Goal: Check status: Check status

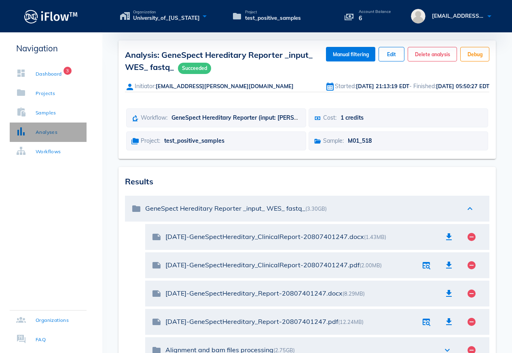
click at [57, 134] on div "Analyses" at bounding box center [47, 132] width 22 height 8
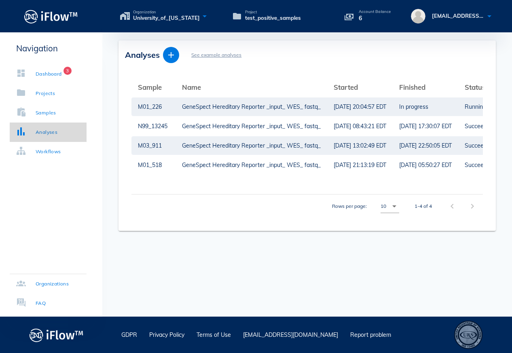
click at [43, 131] on div "Analyses" at bounding box center [47, 132] width 22 height 8
click at [183, 104] on div "GeneSpect Hereditary Reporter _input_ WES_ fastq_" at bounding box center [251, 106] width 139 height 19
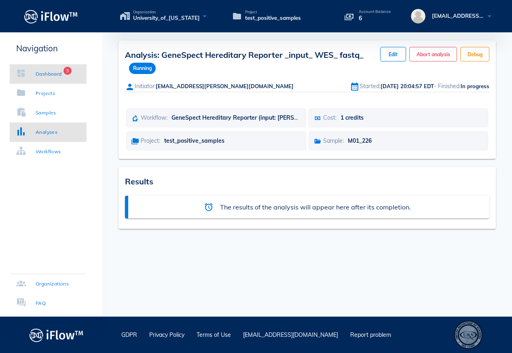
click at [57, 76] on div "Dashboard" at bounding box center [49, 74] width 26 height 8
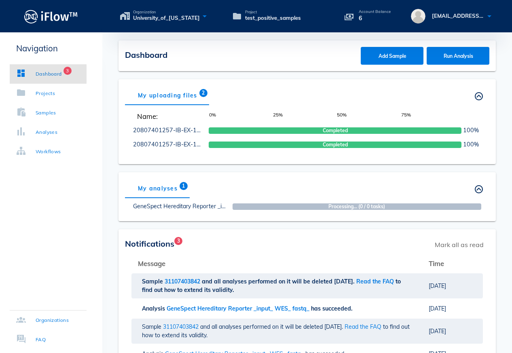
click at [383, 195] on div "My analyses 1 Others' analyses" at bounding box center [307, 188] width 364 height 19
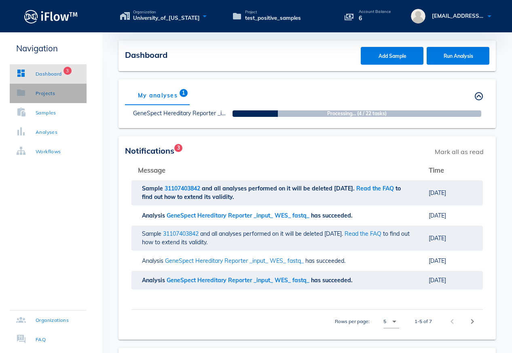
click at [55, 96] on div "Projects" at bounding box center [45, 93] width 19 height 8
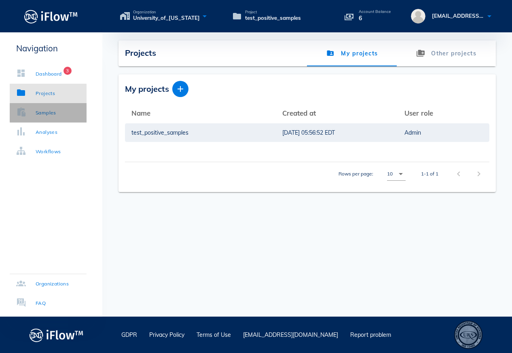
click at [55, 113] on div "Samples" at bounding box center [46, 113] width 21 height 8
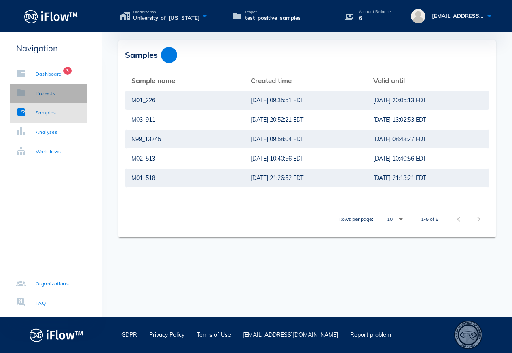
click at [40, 97] on div "Projects" at bounding box center [45, 93] width 19 height 8
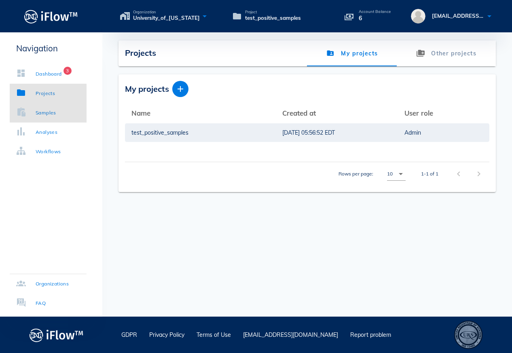
click at [41, 116] on div "Samples" at bounding box center [46, 113] width 21 height 8
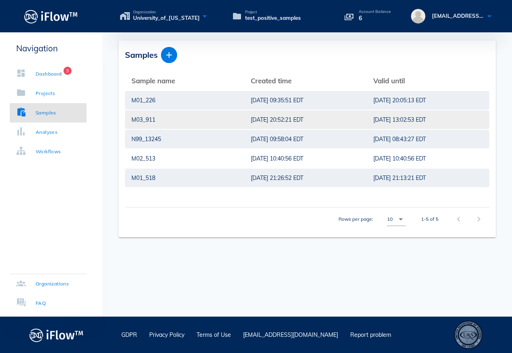
click at [147, 120] on div "M03_911" at bounding box center [184, 119] width 106 height 19
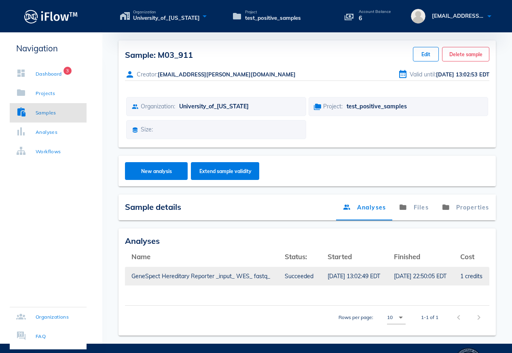
click at [337, 273] on div "[DATE] 13:02:49 EDT" at bounding box center [354, 276] width 53 height 19
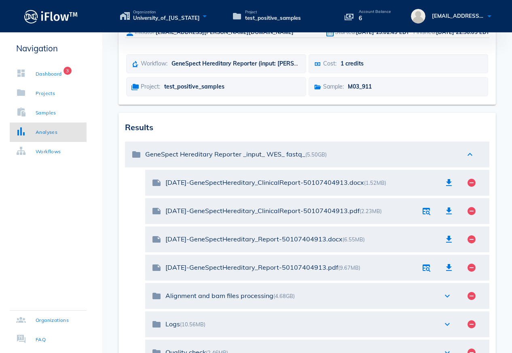
scroll to position [76, 0]
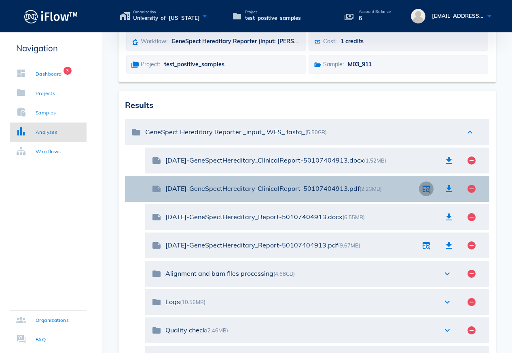
click at [423, 191] on icon "button" at bounding box center [426, 189] width 10 height 10
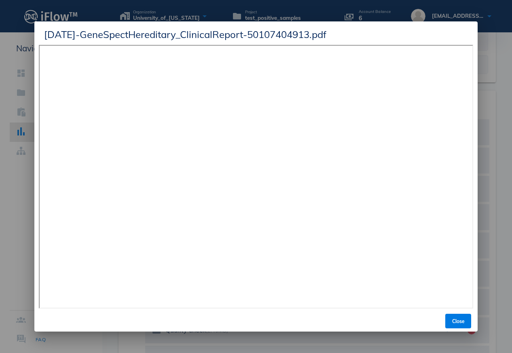
click at [15, 207] on div at bounding box center [256, 176] width 512 height 353
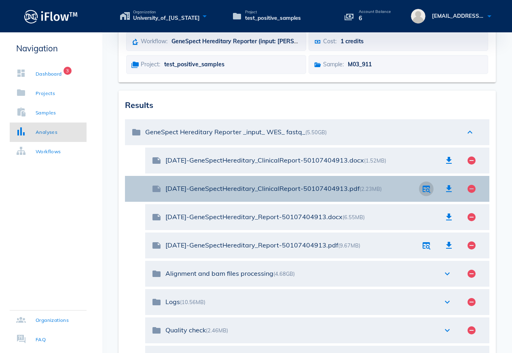
click at [427, 191] on icon "button" at bounding box center [426, 189] width 10 height 10
